Goal: Navigation & Orientation: Understand site structure

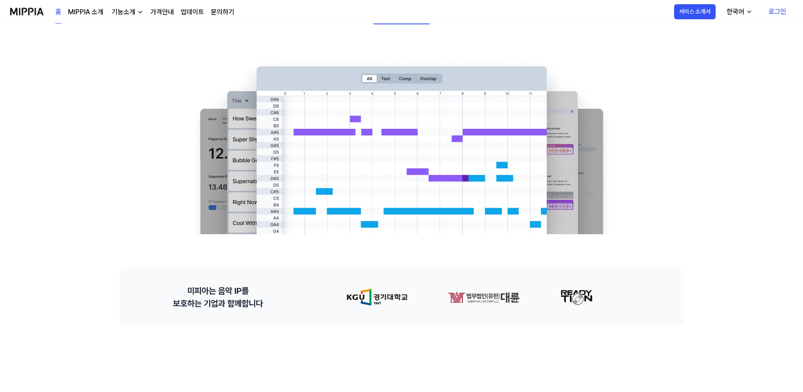
scroll to position [32, 0]
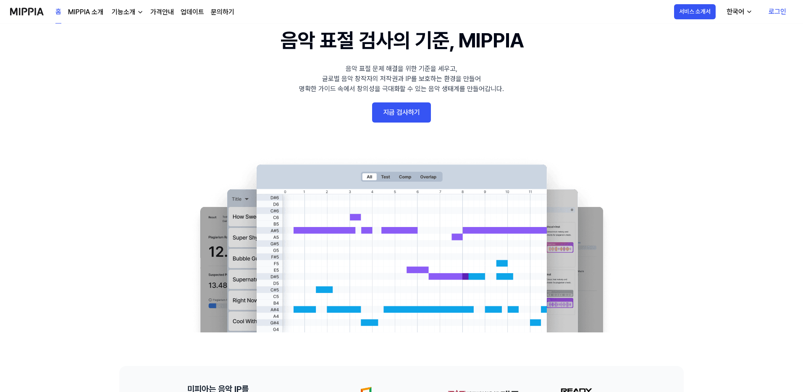
click at [746, 9] on icon "button" at bounding box center [748, 11] width 7 height 7
click at [707, 34] on link "English" at bounding box center [713, 34] width 81 height 17
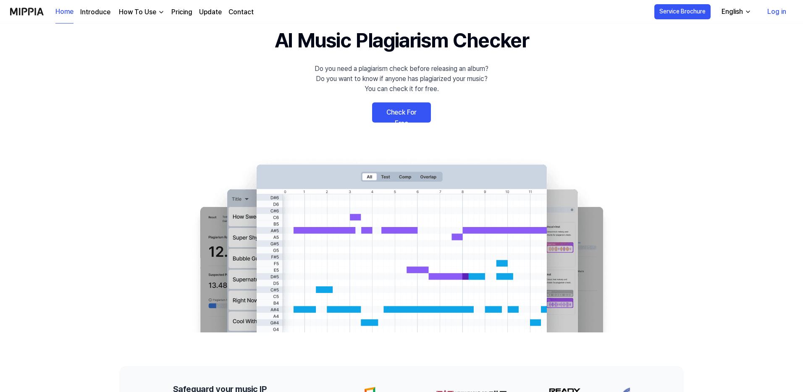
scroll to position [0, 0]
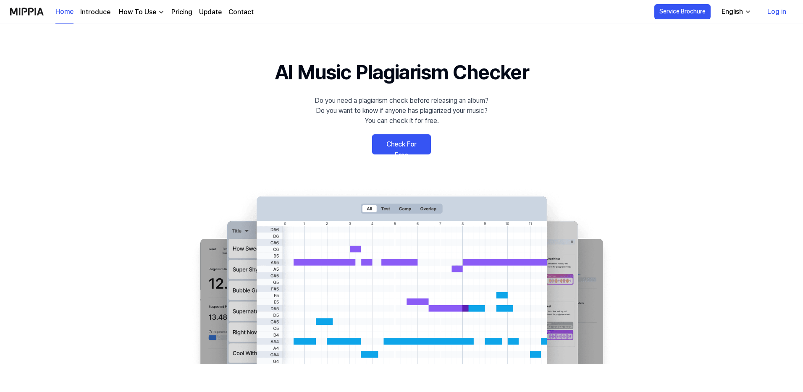
click at [741, 12] on div "English" at bounding box center [731, 12] width 25 height 10
click at [697, 54] on link "한국어" at bounding box center [712, 50] width 81 height 17
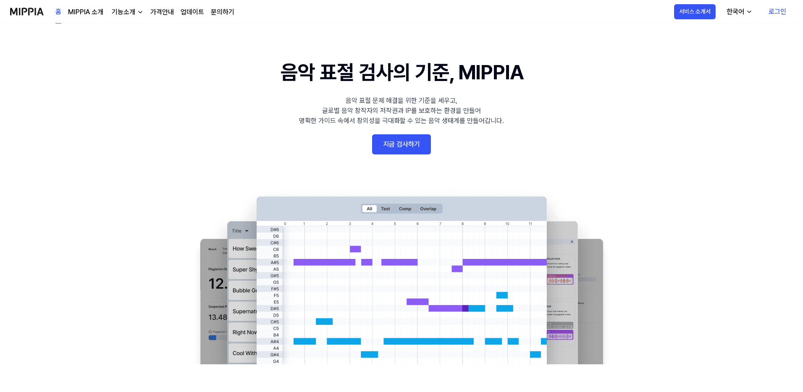
click at [102, 171] on 배너 "음악 표절 검사의 기준, MIPPIA 음악 표절 문제 해결을 위한 기준을 세우고, 글로벌 음악 창작자의 저작권과 IP를 보호하는 환경을 만들어…" at bounding box center [401, 210] width 604 height 307
click at [127, 13] on div "기능소개" at bounding box center [123, 12] width 27 height 10
click at [121, 47] on link "모니터링" at bounding box center [126, 47] width 81 height 17
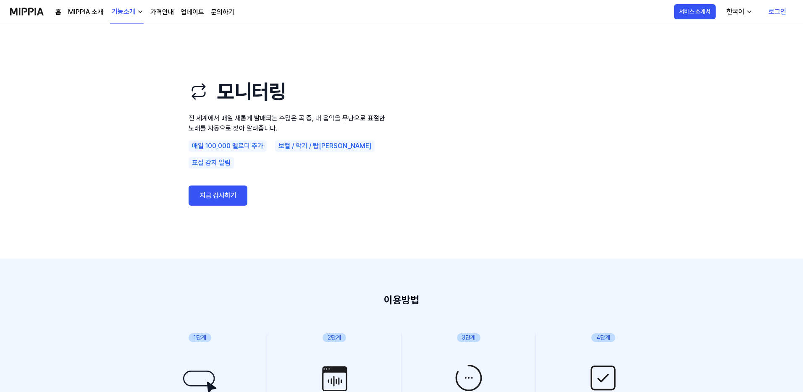
click at [131, 15] on div "기능소개" at bounding box center [123, 12] width 27 height 10
click at [123, 72] on link "음악 분석" at bounding box center [126, 71] width 81 height 17
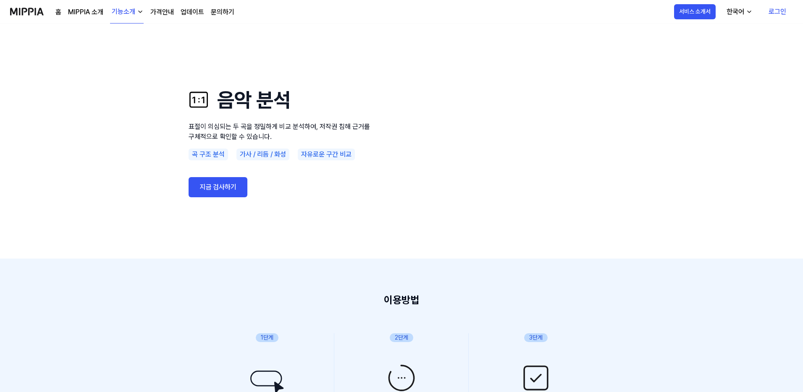
click at [119, 13] on div "기능소개" at bounding box center [123, 12] width 27 height 10
click at [115, 86] on link "AI 판별기" at bounding box center [126, 87] width 81 height 17
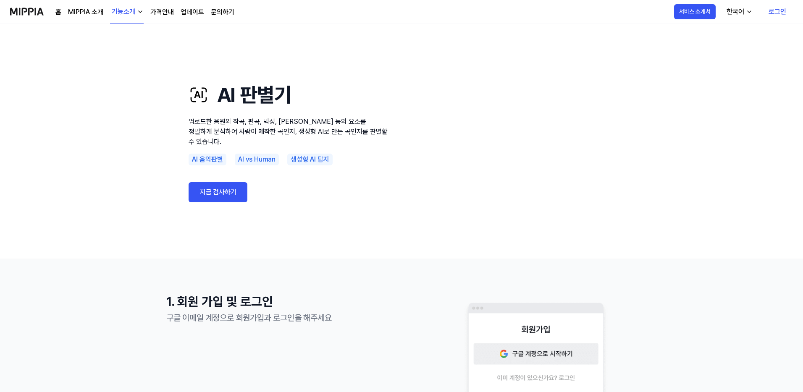
click at [86, 12] on link "MIPPIA 소개" at bounding box center [85, 12] width 35 height 10
